Goal: Navigation & Orientation: Find specific page/section

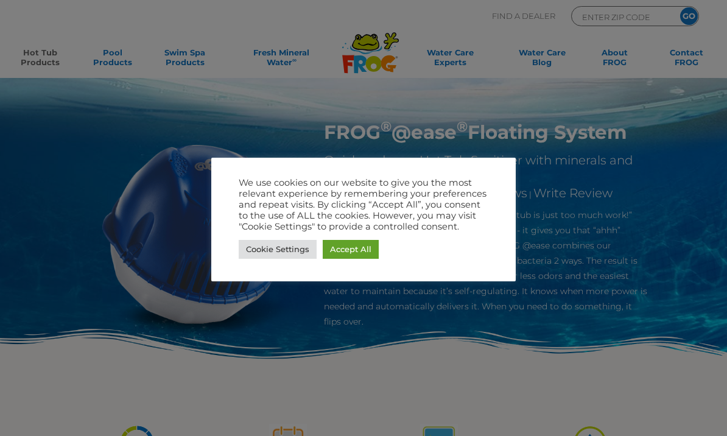
click at [329, 242] on link "Accept All" at bounding box center [351, 249] width 56 height 19
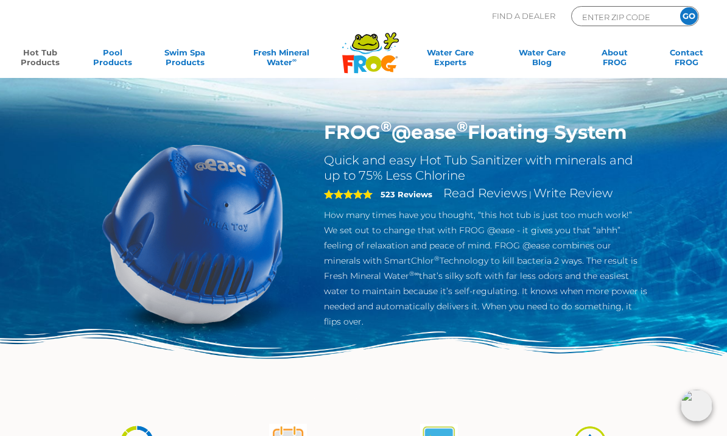
click at [192, 254] on img at bounding box center [193, 234] width 226 height 226
click at [116, 65] on link "Pool Products" at bounding box center [113, 59] width 56 height 24
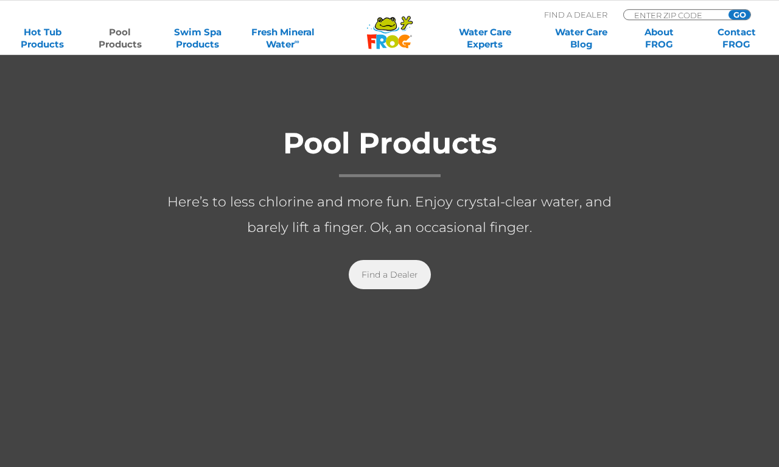
scroll to position [178, 0]
click at [404, 278] on link "Find a Dealer" at bounding box center [390, 274] width 82 height 29
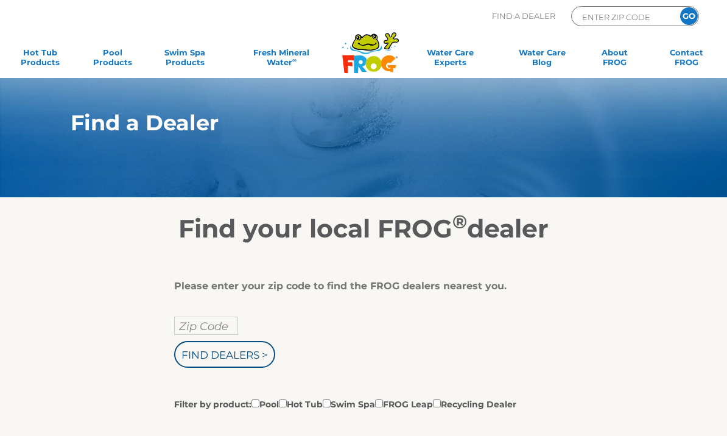
click at [201, 332] on input "Zip Code" at bounding box center [206, 326] width 64 height 18
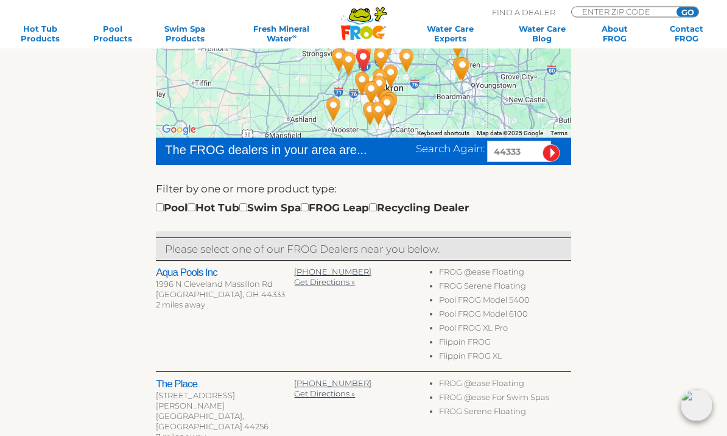
scroll to position [248, 0]
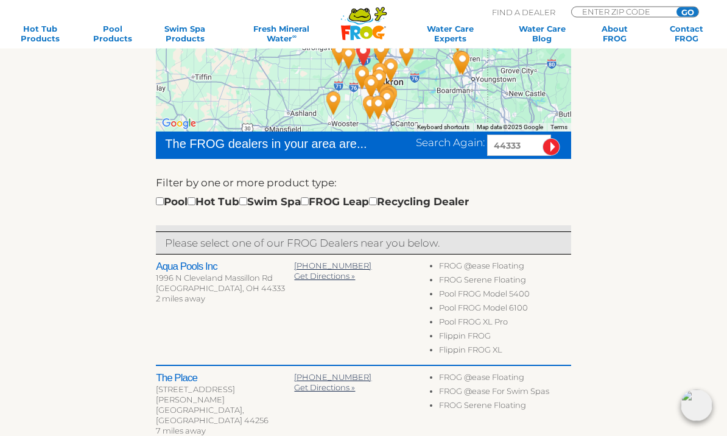
click at [182, 265] on h2 "Aqua Pools Inc" at bounding box center [225, 267] width 138 height 12
click at [195, 199] on input "checkbox" at bounding box center [191, 202] width 8 height 8
checkbox input "true"
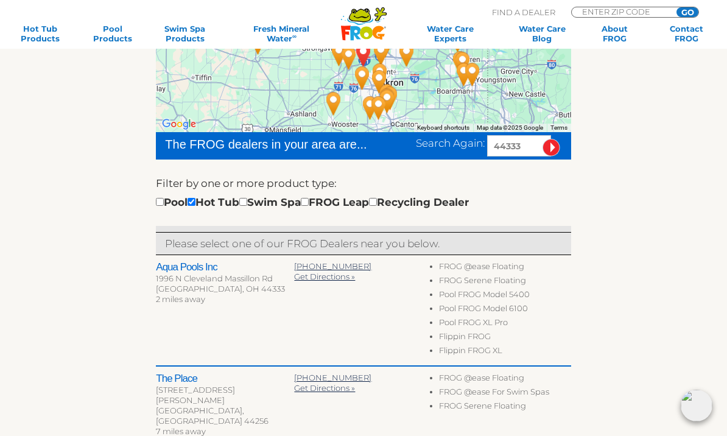
scroll to position [242, 0]
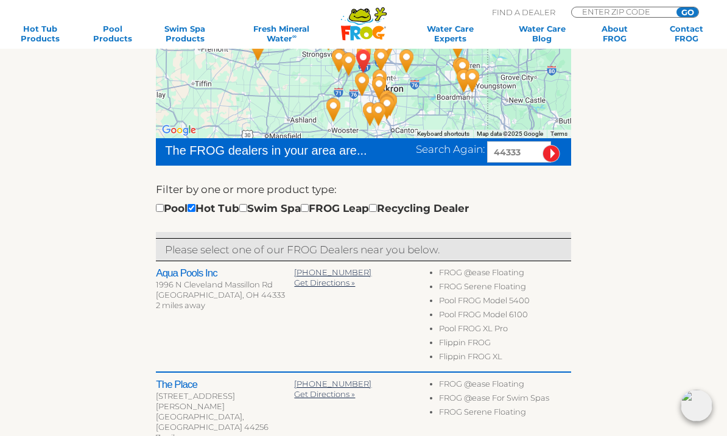
click at [188, 271] on h2 "Aqua Pools Inc" at bounding box center [225, 273] width 138 height 12
click at [178, 275] on h2 "Aqua Pools Inc" at bounding box center [225, 273] width 138 height 12
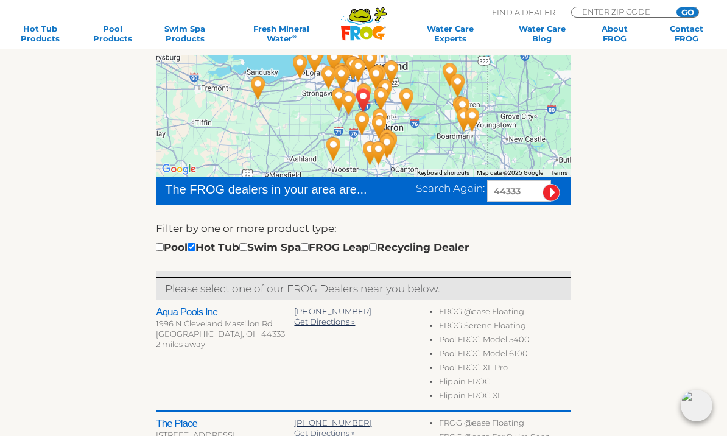
scroll to position [201, 0]
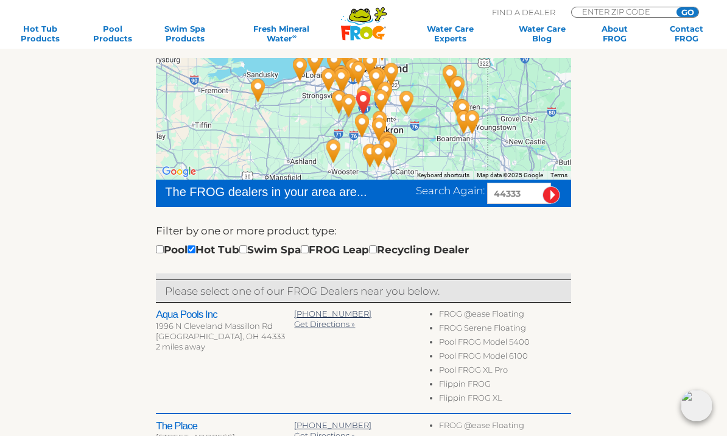
click at [183, 318] on h2 "Aqua Pools Inc" at bounding box center [225, 315] width 138 height 12
click at [189, 318] on h2 "Aqua Pools Inc" at bounding box center [225, 315] width 138 height 12
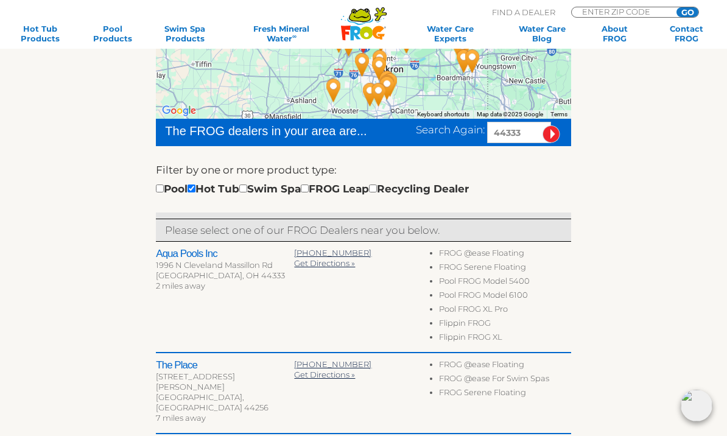
scroll to position [266, 0]
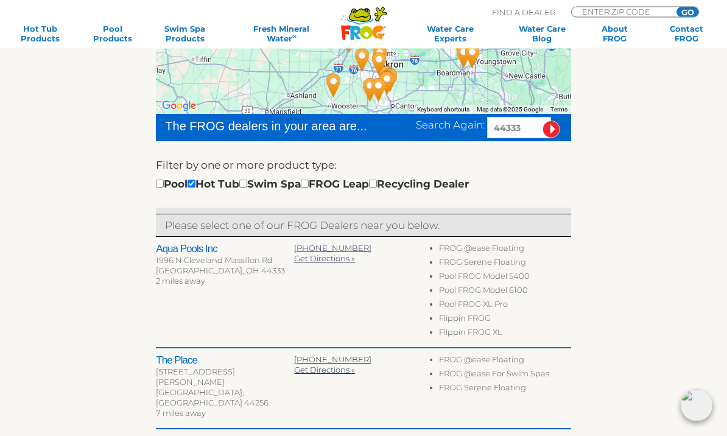
click at [472, 292] on li "Pool FROG Model 6100" at bounding box center [505, 292] width 132 height 14
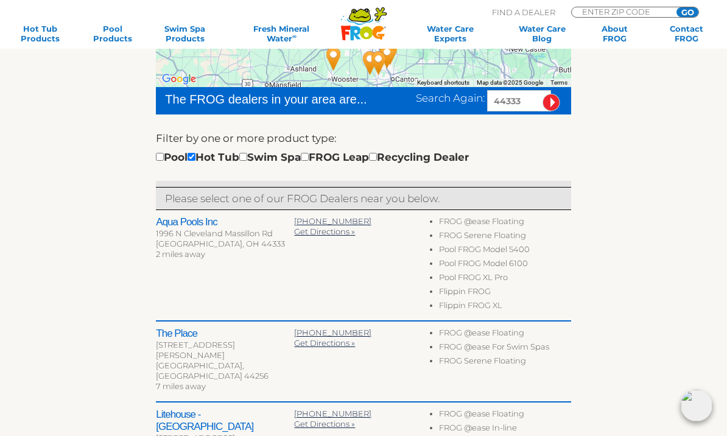
scroll to position [293, 0]
click at [191, 225] on h2 "Aqua Pools Inc" at bounding box center [225, 223] width 138 height 12
click at [187, 225] on h2 "Aqua Pools Inc" at bounding box center [225, 223] width 138 height 12
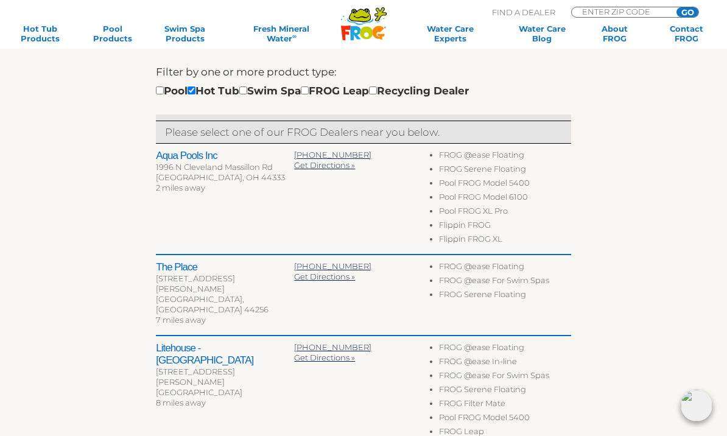
scroll to position [359, 0]
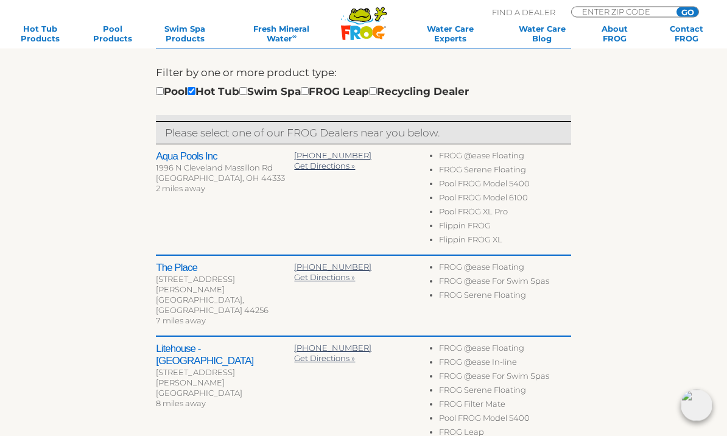
click at [188, 178] on div "Akron, OH 44333" at bounding box center [225, 178] width 138 height 10
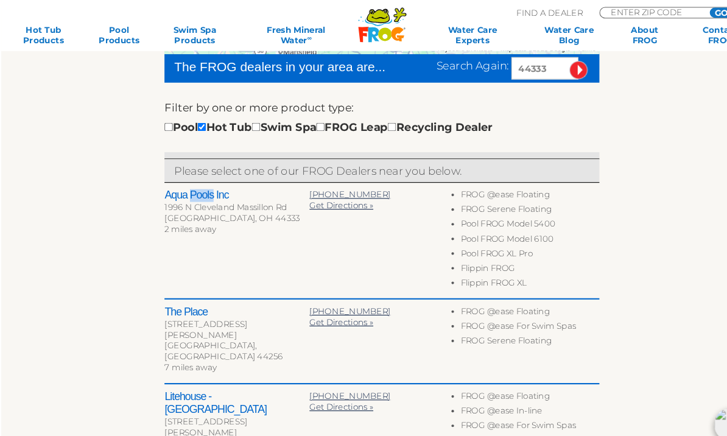
scroll to position [326, 0]
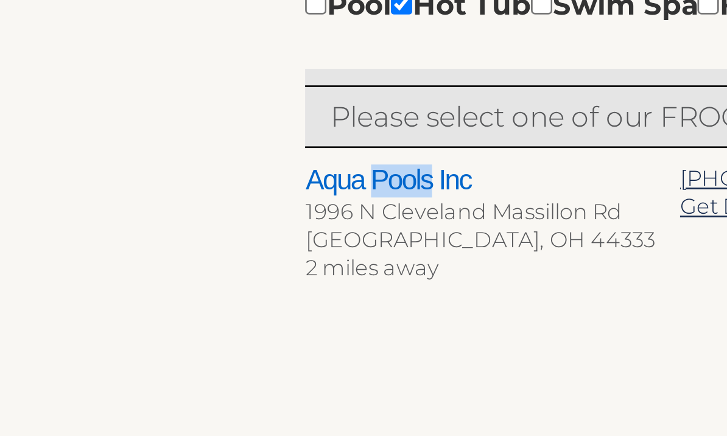
click at [208, 177] on div "Aqua Pools Inc 1996 N Cleveland Massillon Rd Akron, OH 44333 2 miles away 330-6…" at bounding box center [363, 232] width 415 height 111
click at [156, 183] on h2 "Aqua Pools Inc" at bounding box center [225, 189] width 138 height 12
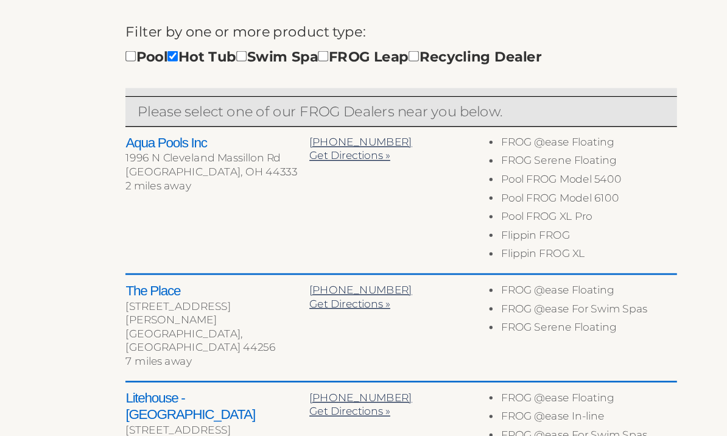
scroll to position [332, 0]
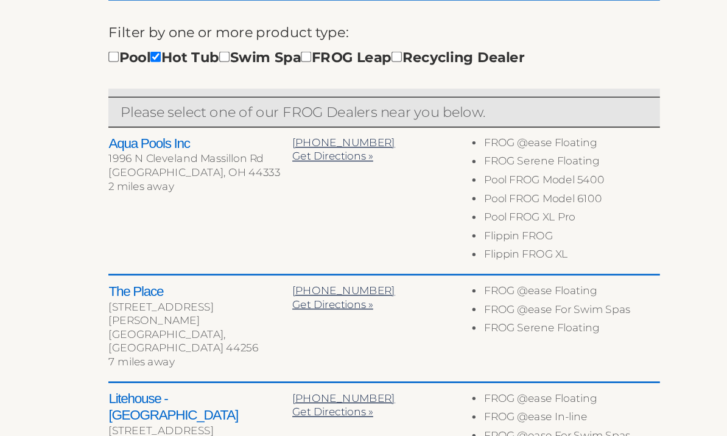
click at [59, 189] on div "To navigate the map with touch gestures double-tap and hold your finger on the …" at bounding box center [363, 319] width 622 height 814
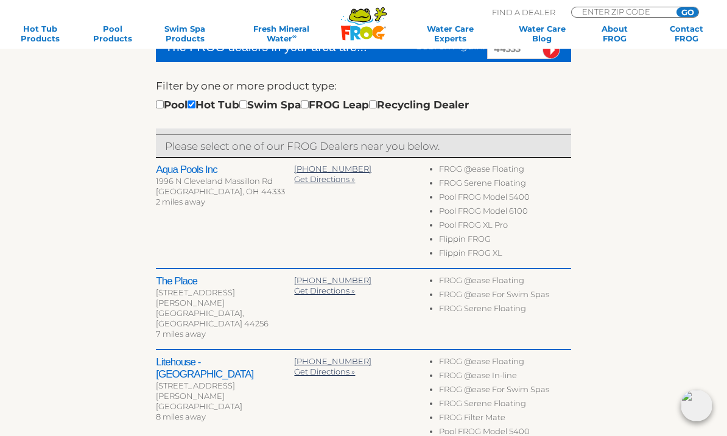
scroll to position [345, 0]
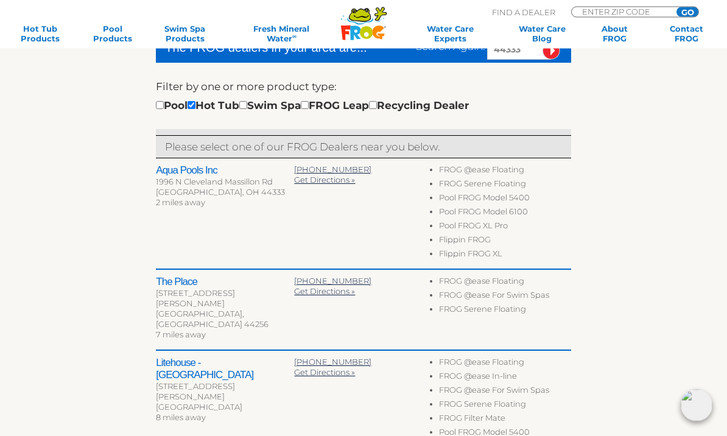
click at [191, 177] on div "1996 N Cleveland Massillon Rd" at bounding box center [225, 182] width 138 height 10
click at [192, 171] on h2 "Aqua Pools Inc" at bounding box center [225, 171] width 138 height 12
click at [185, 148] on p "Please select one of our FROG Dealers near you below." at bounding box center [363, 147] width 396 height 16
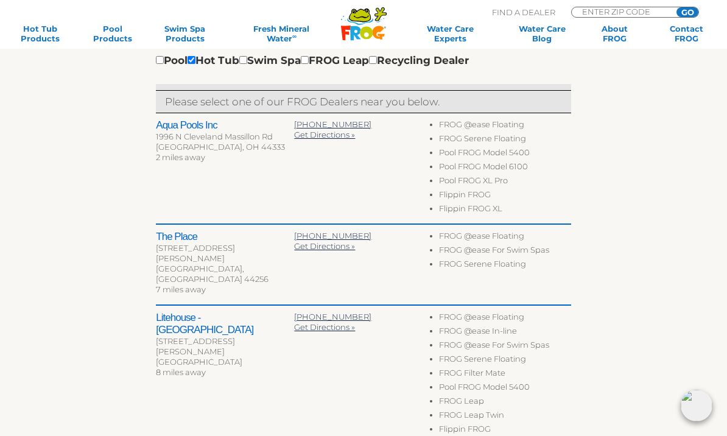
scroll to position [388, 0]
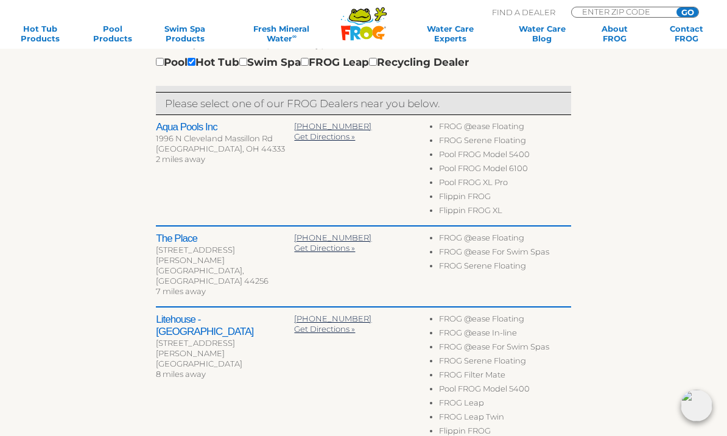
click at [180, 246] on div "2377 Medina Rd" at bounding box center [225, 255] width 138 height 21
click at [177, 240] on h2 "The Place" at bounding box center [225, 239] width 138 height 12
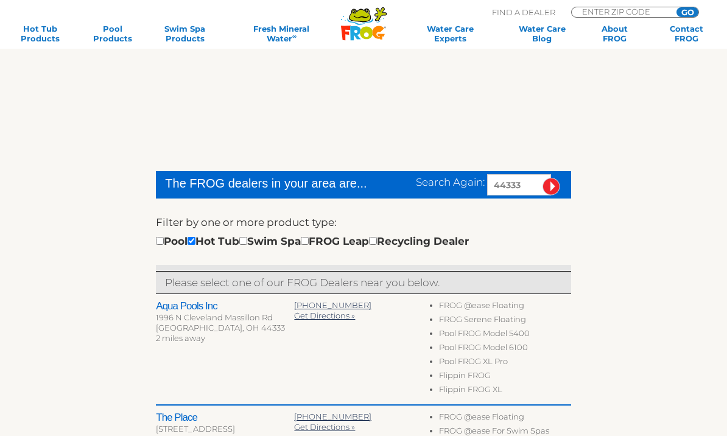
click at [189, 304] on h2 "Aqua Pools Inc" at bounding box center [225, 306] width 138 height 12
click at [171, 310] on h2 "Aqua Pools Inc" at bounding box center [225, 306] width 138 height 12
click at [169, 313] on div "1996 N Cleveland Massillon Rd" at bounding box center [225, 317] width 138 height 10
click at [321, 319] on span "Get Directions »" at bounding box center [324, 315] width 61 height 10
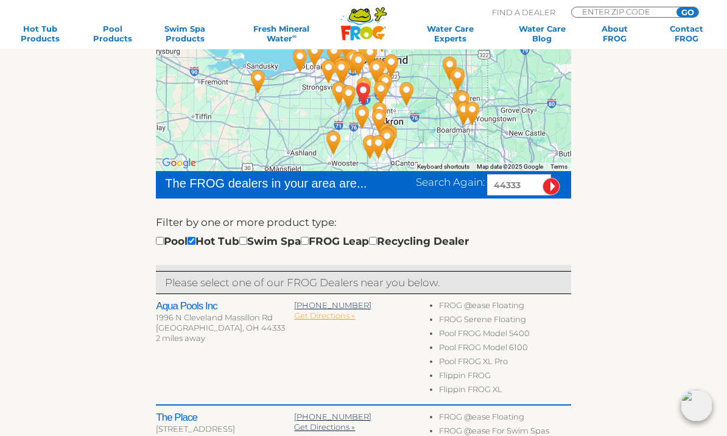
click at [322, 320] on span "Get Directions »" at bounding box center [324, 315] width 61 height 10
